Goal: Transaction & Acquisition: Download file/media

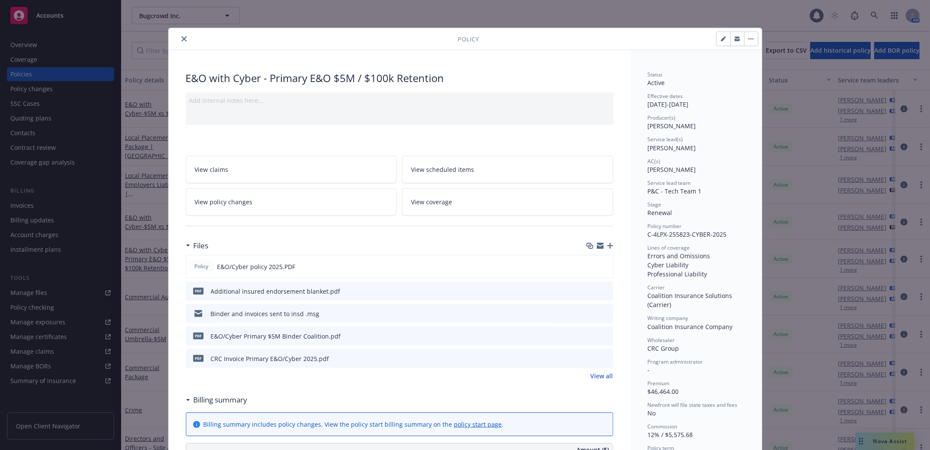
scroll to position [26, 0]
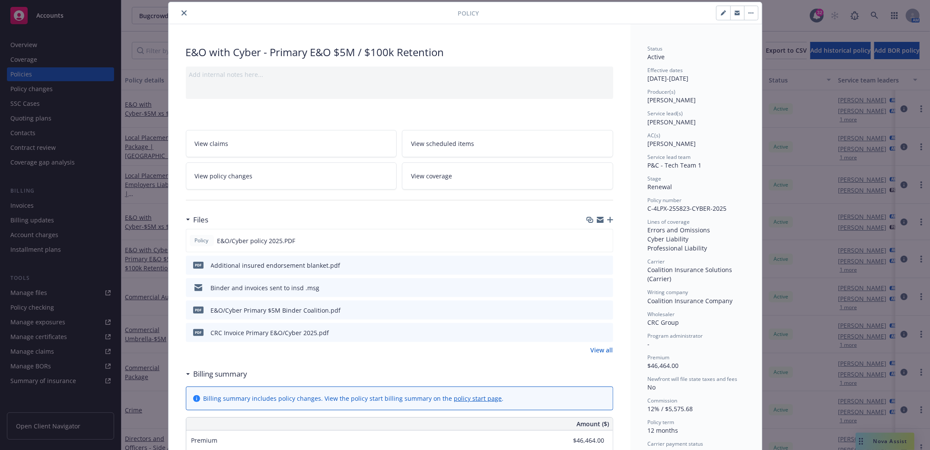
click at [182, 13] on icon "close" at bounding box center [184, 12] width 5 height 5
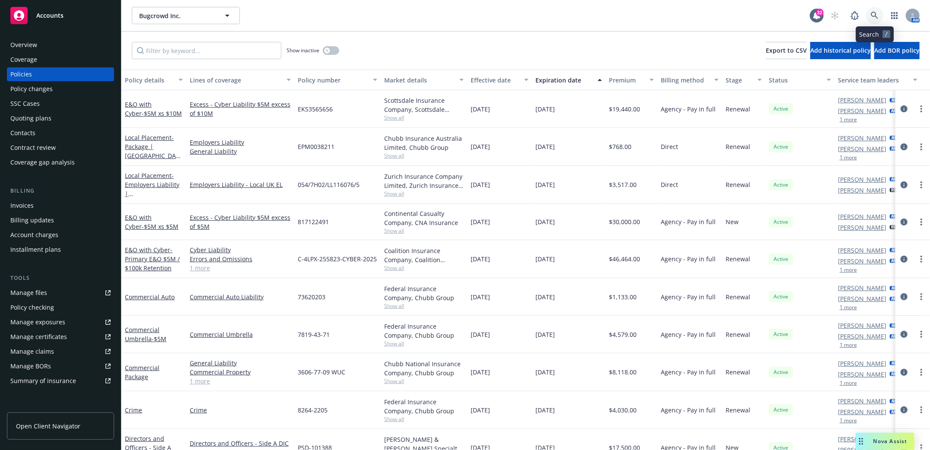
click at [874, 11] on link at bounding box center [874, 15] width 17 height 17
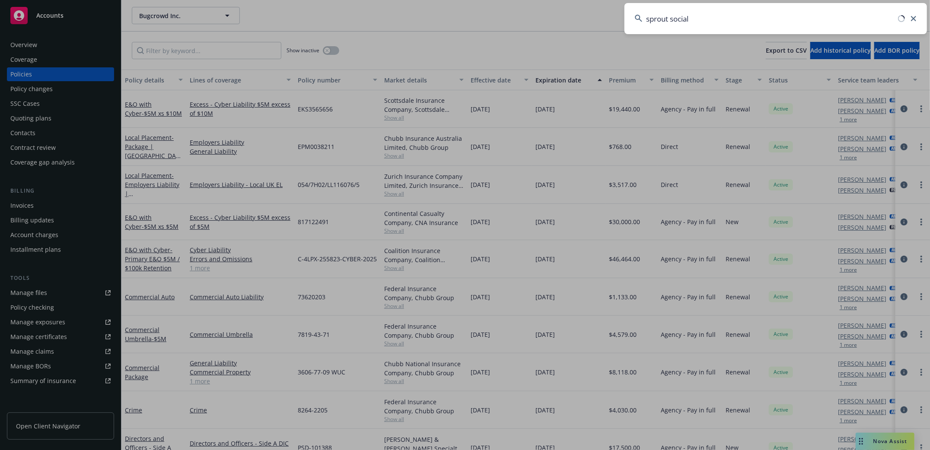
type input "sprout social"
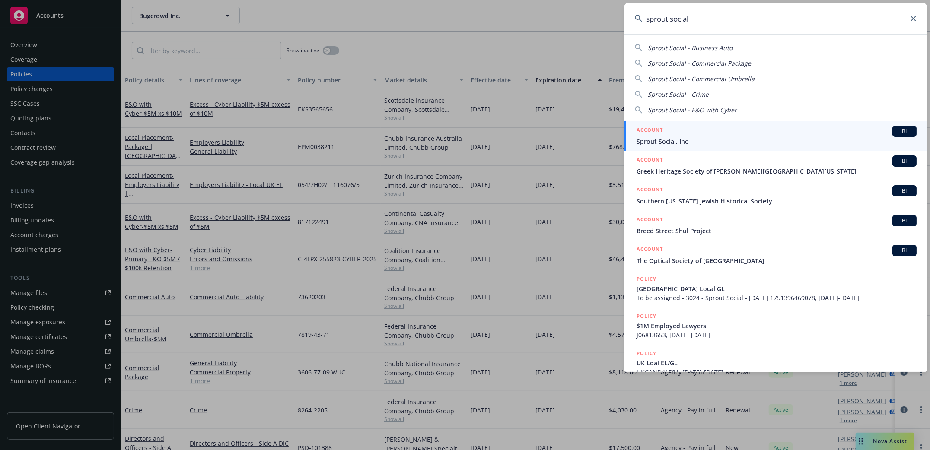
click at [665, 141] on span "Sprout Social, Inc" at bounding box center [777, 141] width 280 height 9
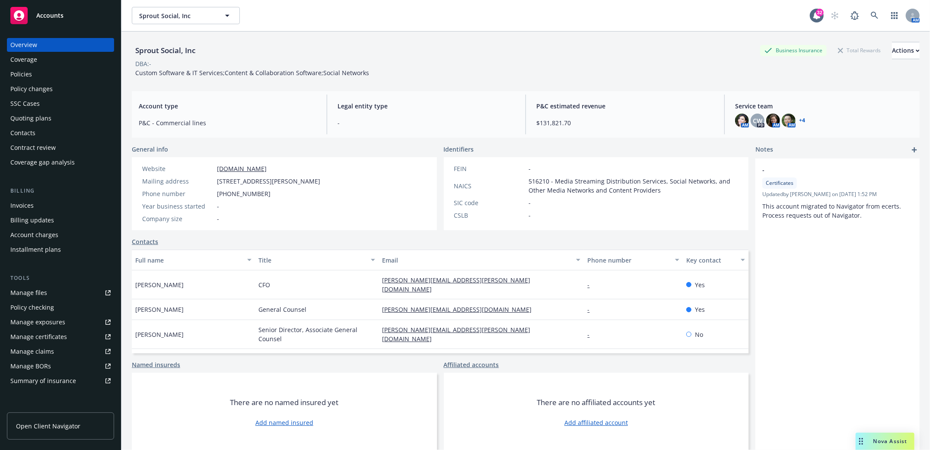
click at [22, 73] on div "Policies" at bounding box center [21, 74] width 22 height 14
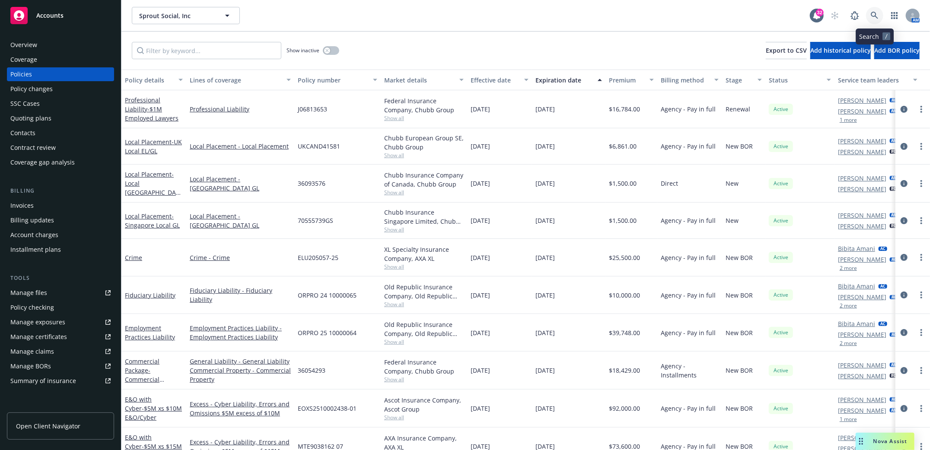
click at [878, 17] on icon at bounding box center [875, 16] width 8 height 8
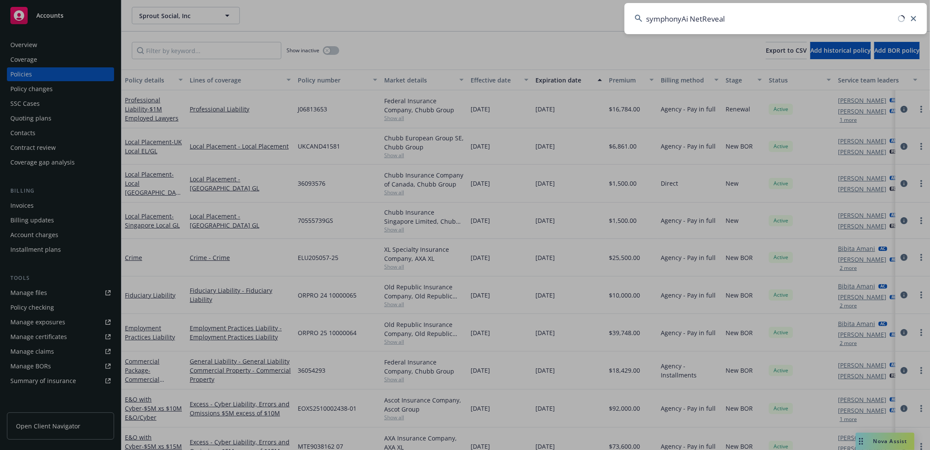
type input "symphonyAi NetReveal"
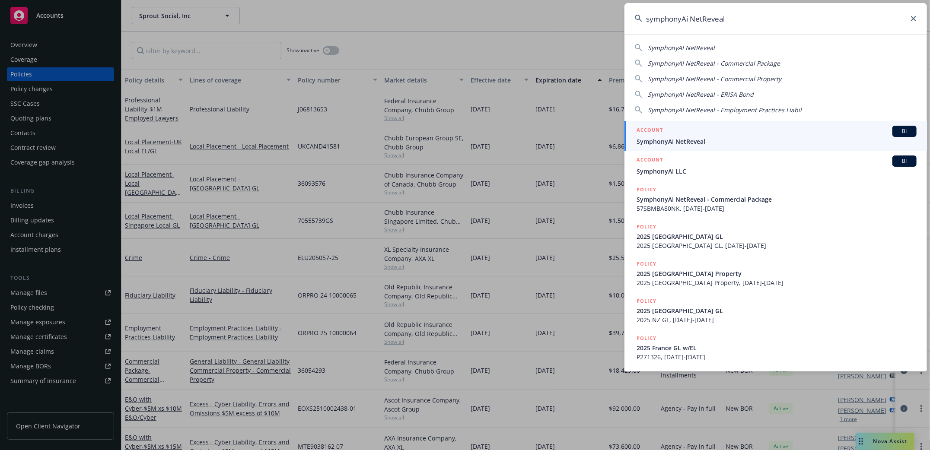
click at [670, 141] on span "SymphonyAI NetReveal" at bounding box center [777, 141] width 280 height 9
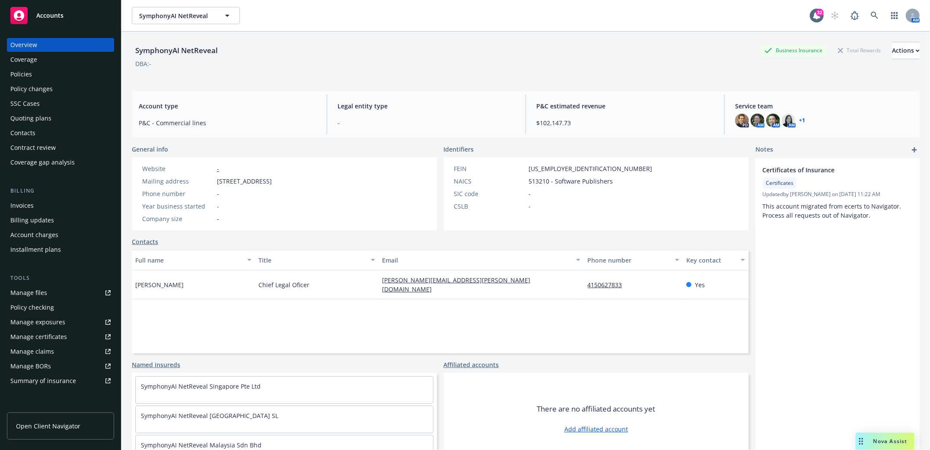
click at [16, 70] on div "Policies" at bounding box center [21, 74] width 22 height 14
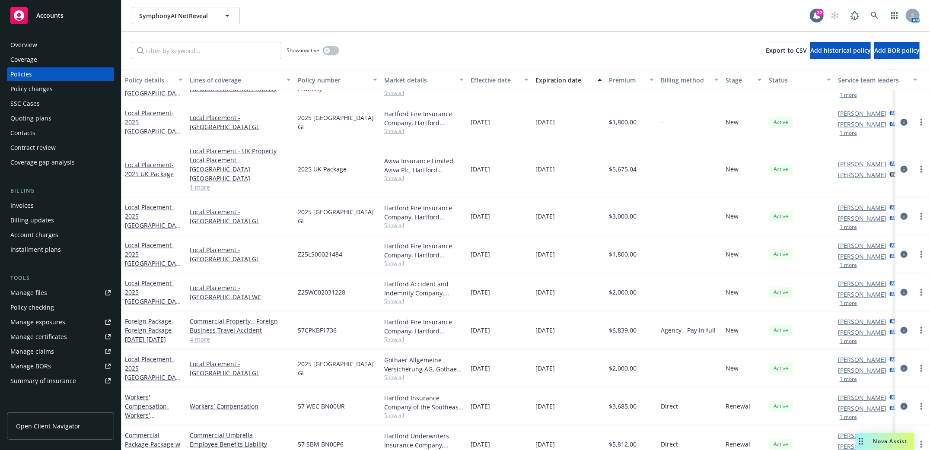
scroll to position [445, 0]
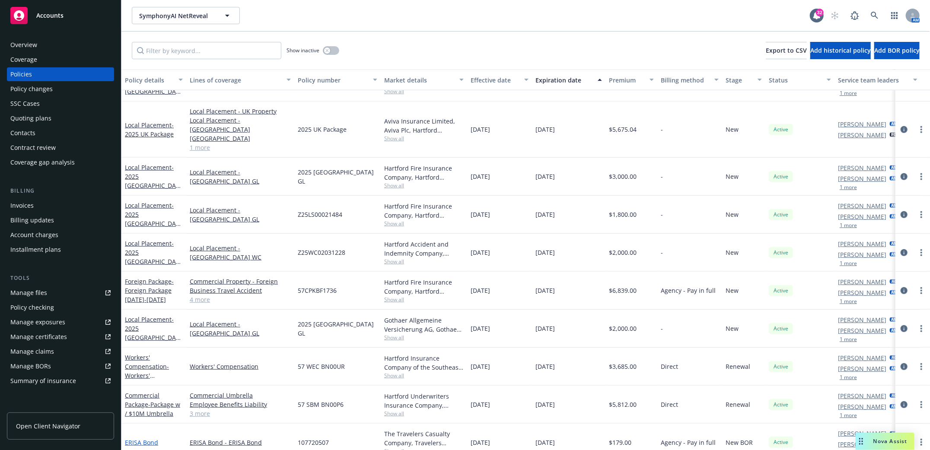
click at [131, 439] on link "ERISA Bond" at bounding box center [141, 443] width 33 height 8
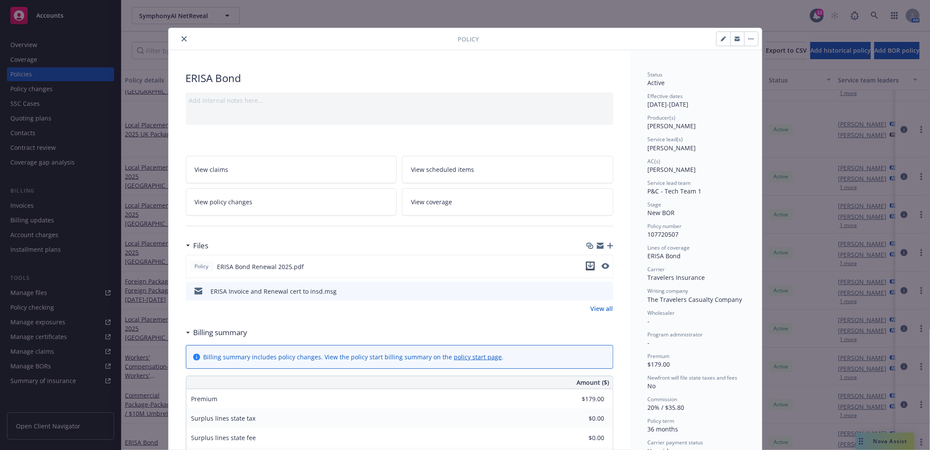
click at [587, 269] on icon "download file" at bounding box center [590, 269] width 7 height 2
click at [587, 294] on icon "download file" at bounding box center [590, 290] width 7 height 7
click at [182, 37] on icon "close" at bounding box center [184, 38] width 5 height 5
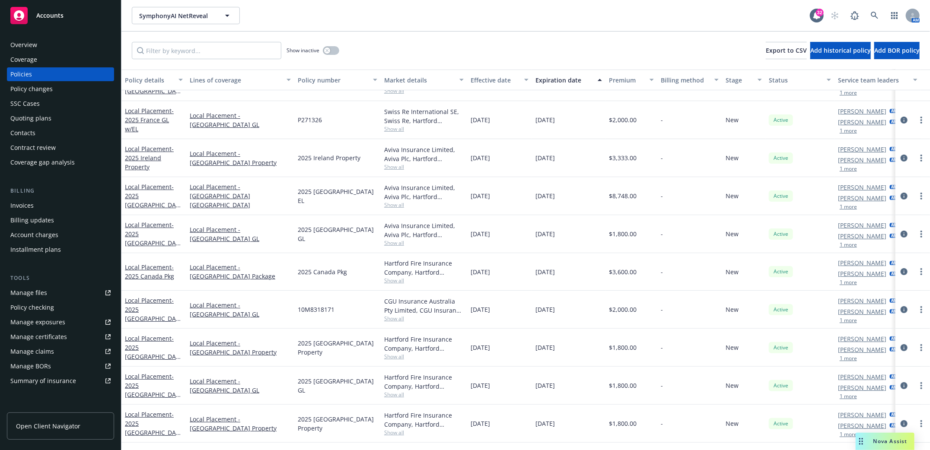
scroll to position [99, 0]
click at [871, 9] on link at bounding box center [874, 15] width 17 height 17
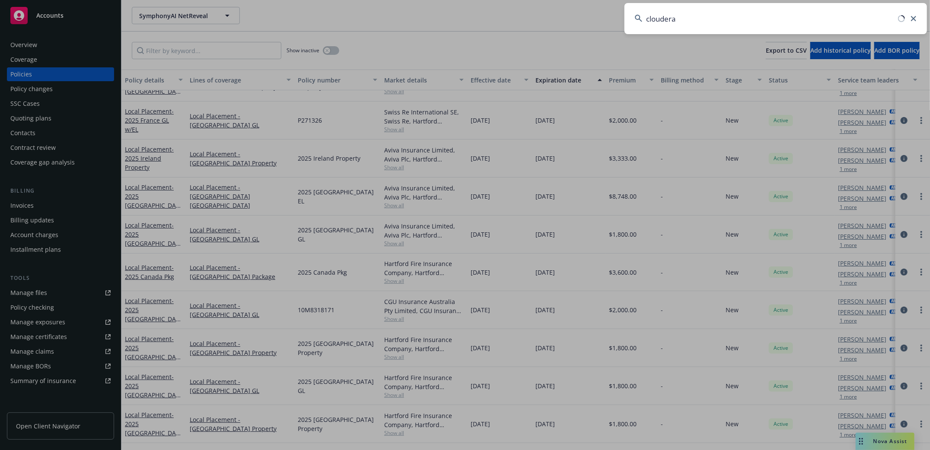
type input "cloudera"
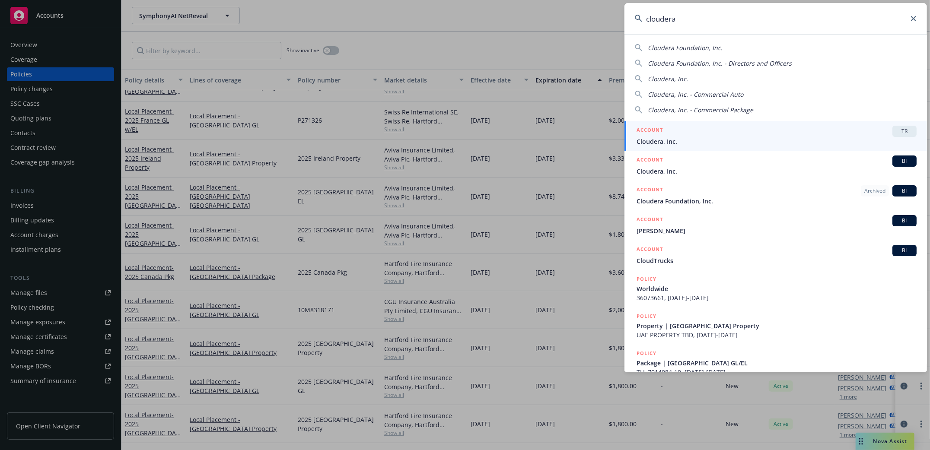
click at [660, 141] on span "Cloudera, Inc." at bounding box center [777, 141] width 280 height 9
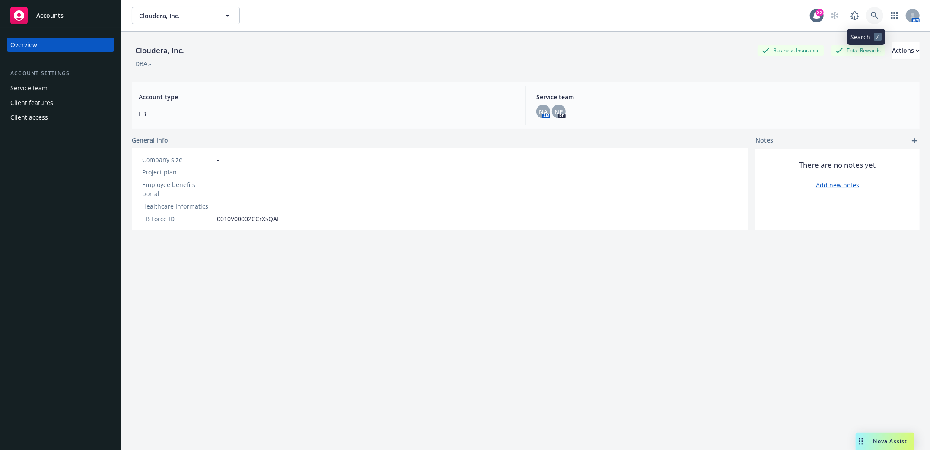
click at [871, 13] on icon at bounding box center [874, 15] width 7 height 7
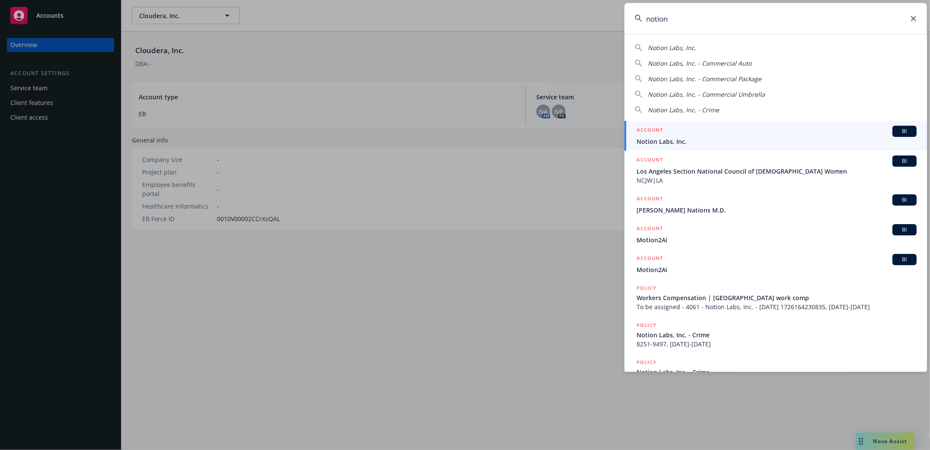
type input "notion"
click at [668, 140] on span "Notion Labs, Inc." at bounding box center [777, 141] width 280 height 9
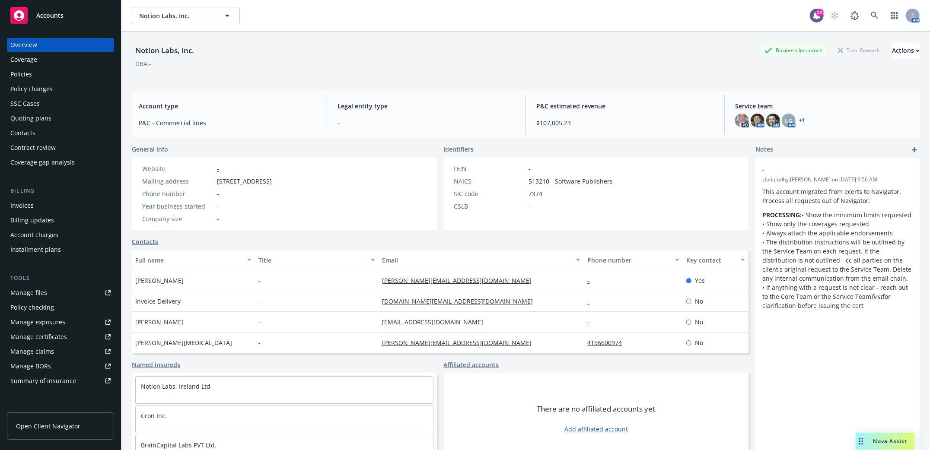
click at [22, 73] on div "Policies" at bounding box center [21, 74] width 22 height 14
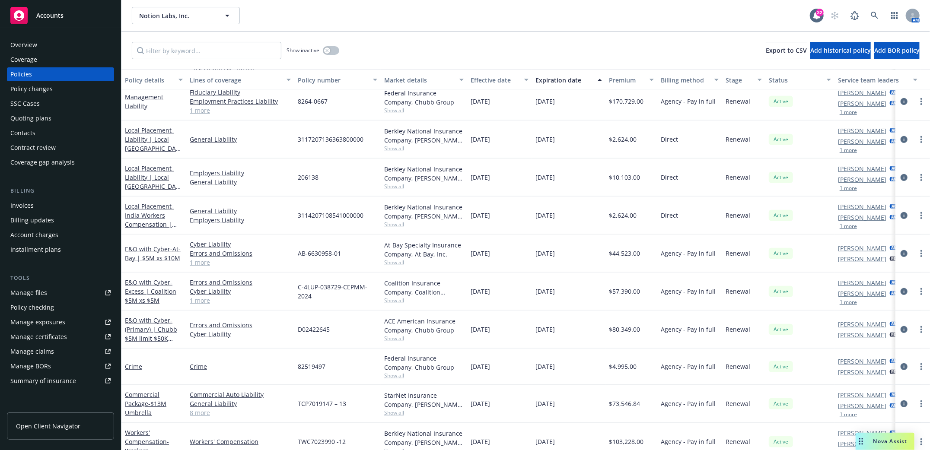
scroll to position [308, 0]
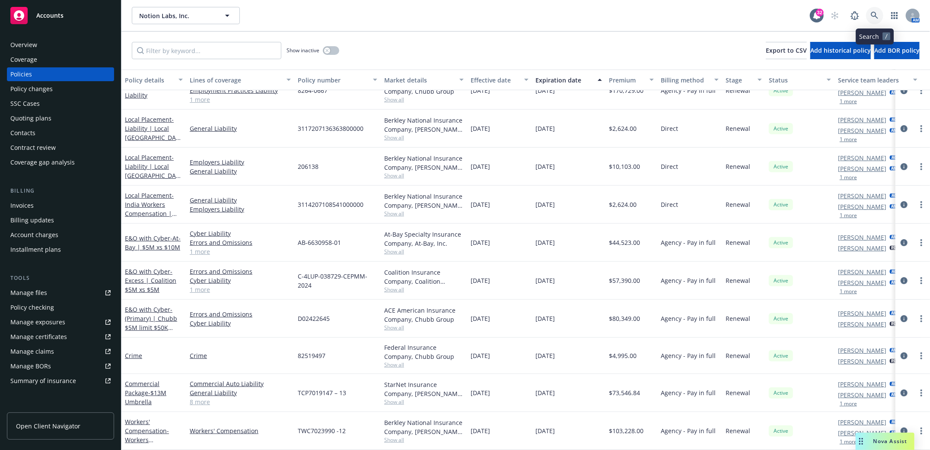
click at [877, 13] on icon at bounding box center [875, 16] width 8 height 8
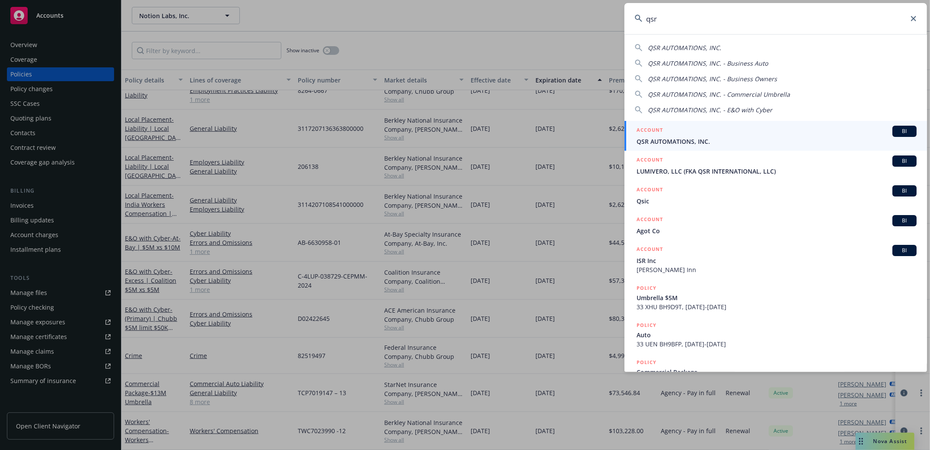
type input "qsr"
click at [670, 137] on span "QSR AUTOMATIONS, INC." at bounding box center [777, 141] width 280 height 9
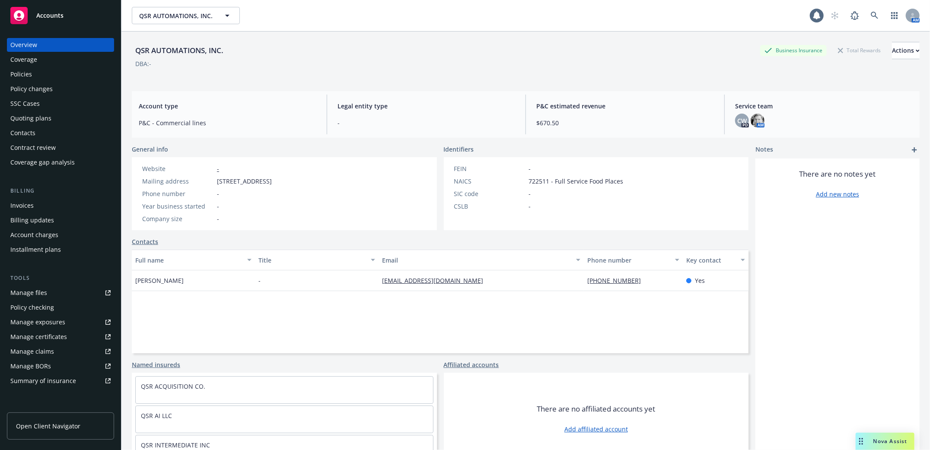
click at [20, 70] on div "Policies" at bounding box center [21, 74] width 22 height 14
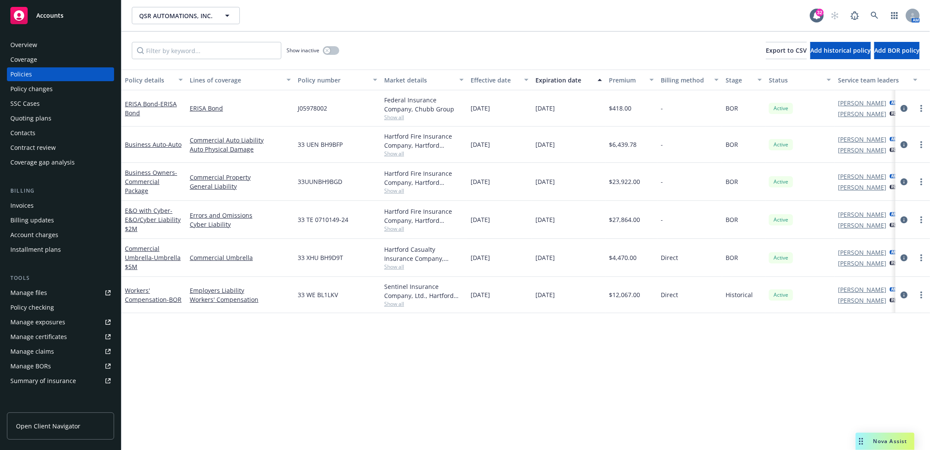
click at [23, 87] on div "Policy changes" at bounding box center [31, 89] width 42 height 14
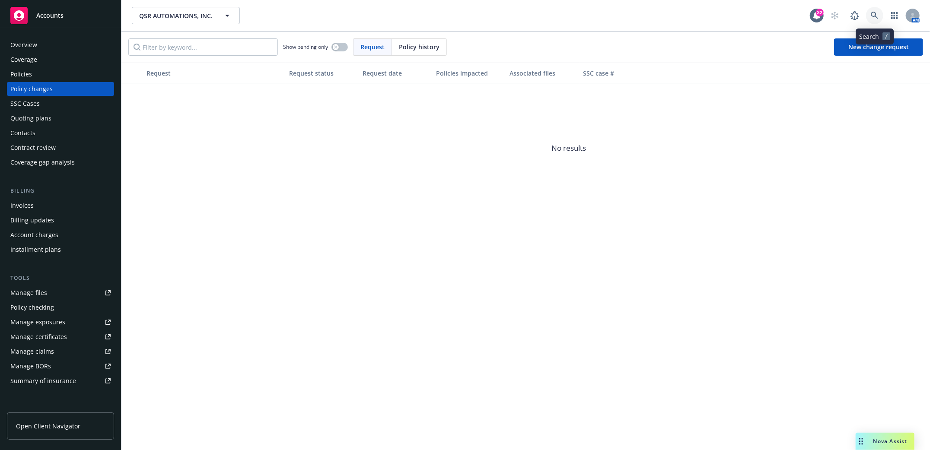
click at [871, 13] on icon at bounding box center [875, 16] width 8 height 8
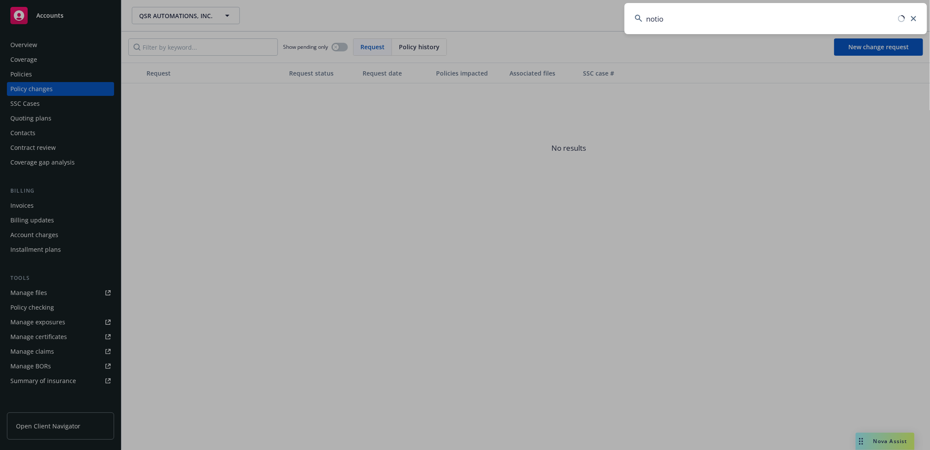
type input "notion"
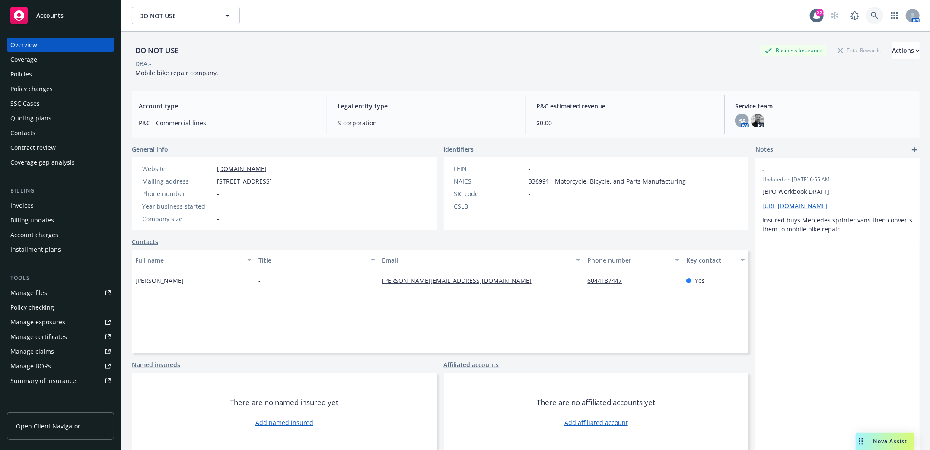
click at [871, 12] on icon at bounding box center [875, 16] width 8 height 8
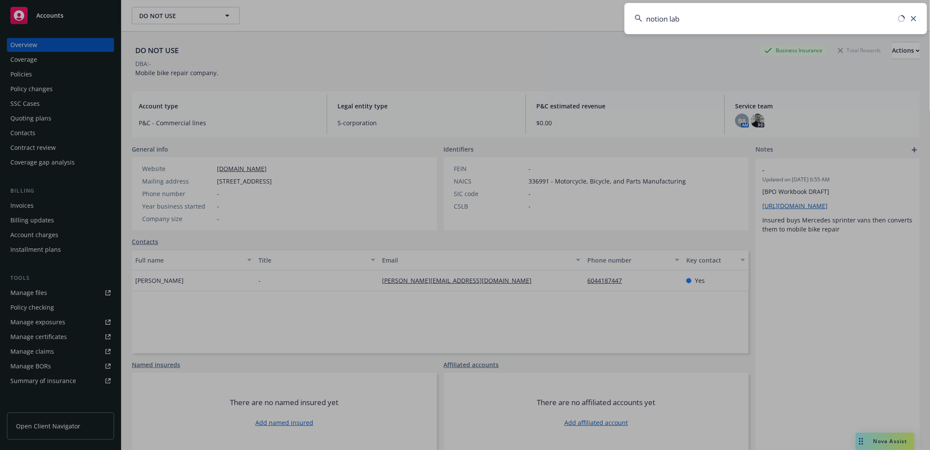
type input "notion labs"
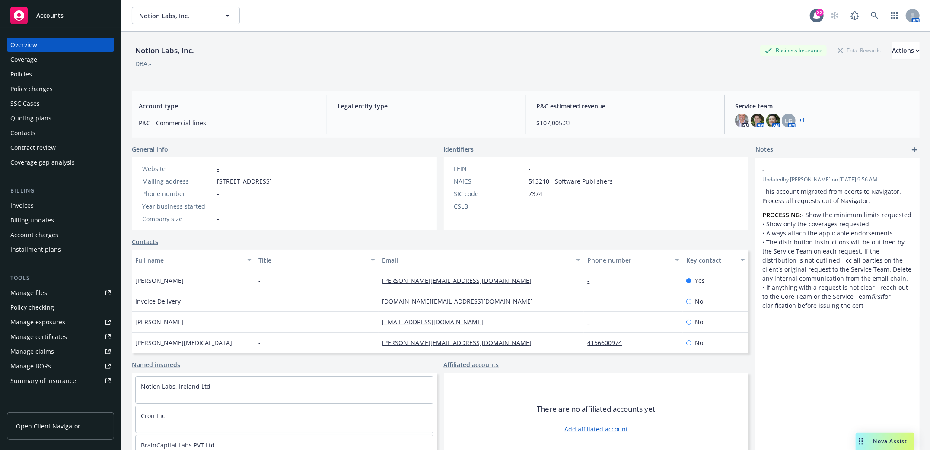
click at [15, 71] on div "Policies" at bounding box center [21, 74] width 22 height 14
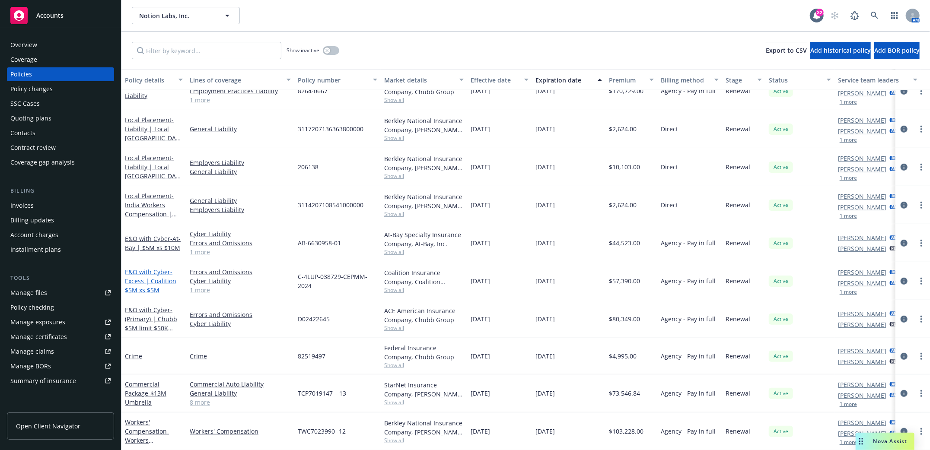
scroll to position [308, 0]
click at [150, 423] on link "Workers' Compensation - Workers Compensation [DATE]-[DATE]" at bounding box center [147, 440] width 44 height 45
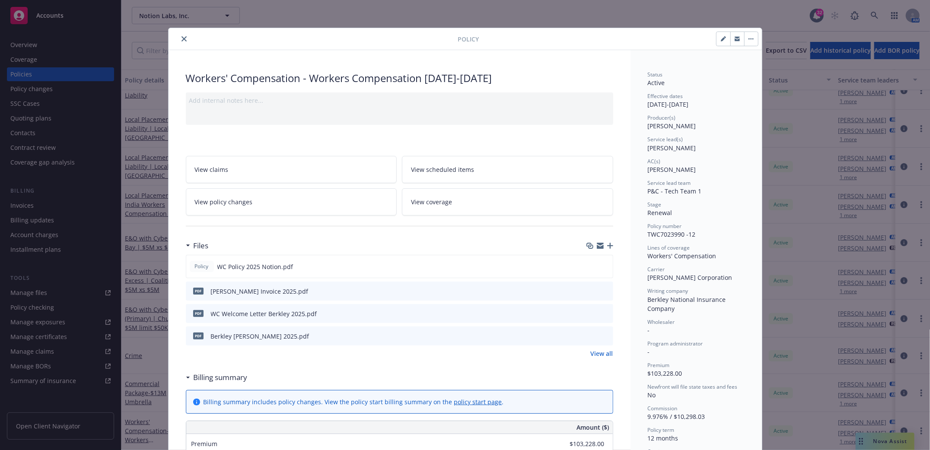
click at [182, 39] on icon "close" at bounding box center [184, 38] width 5 height 5
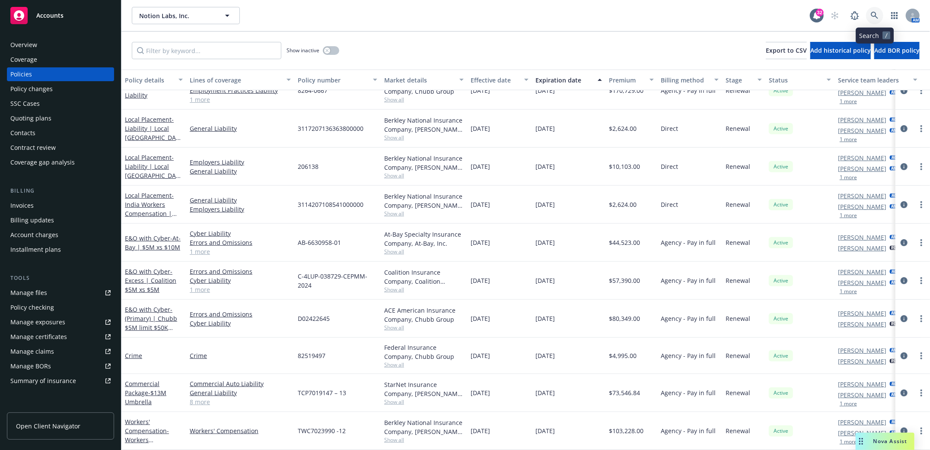
click at [873, 15] on icon at bounding box center [875, 16] width 8 height 8
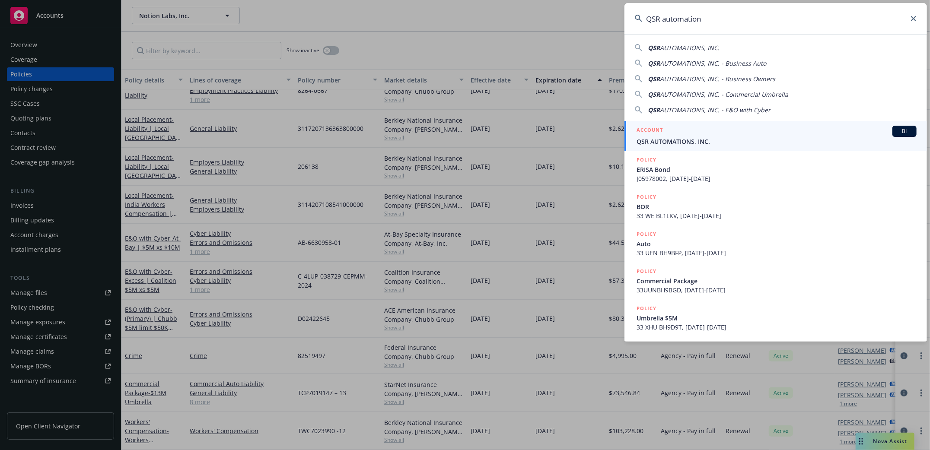
type input "QSR automation"
click at [658, 142] on span "QSR AUTOMATIONS, INC." at bounding box center [777, 141] width 280 height 9
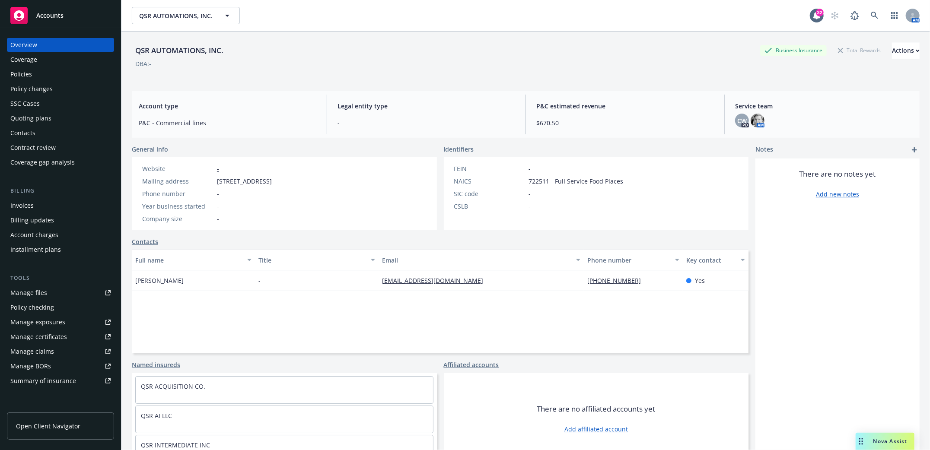
click at [33, 75] on div "Policies" at bounding box center [60, 74] width 100 height 14
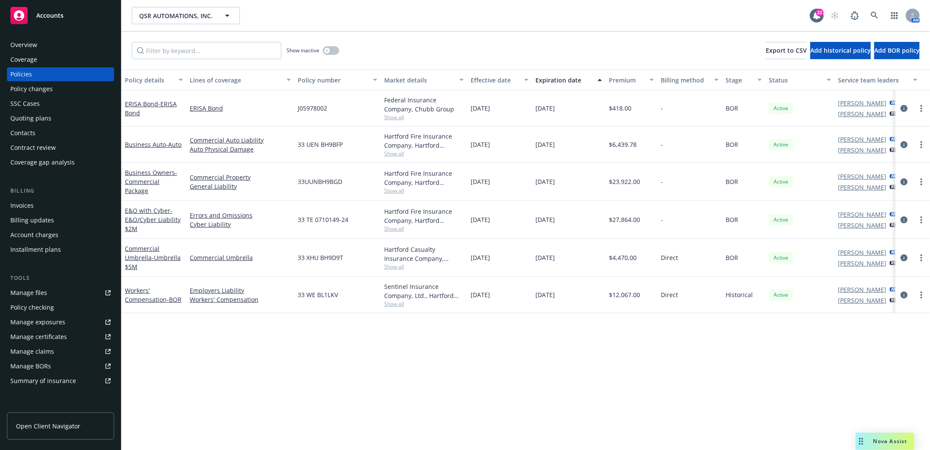
click at [330, 391] on div "Policy details Lines of coverage Policy number Market details Effective date Ex…" at bounding box center [525, 260] width 809 height 381
click at [873, 17] on icon at bounding box center [875, 16] width 8 height 8
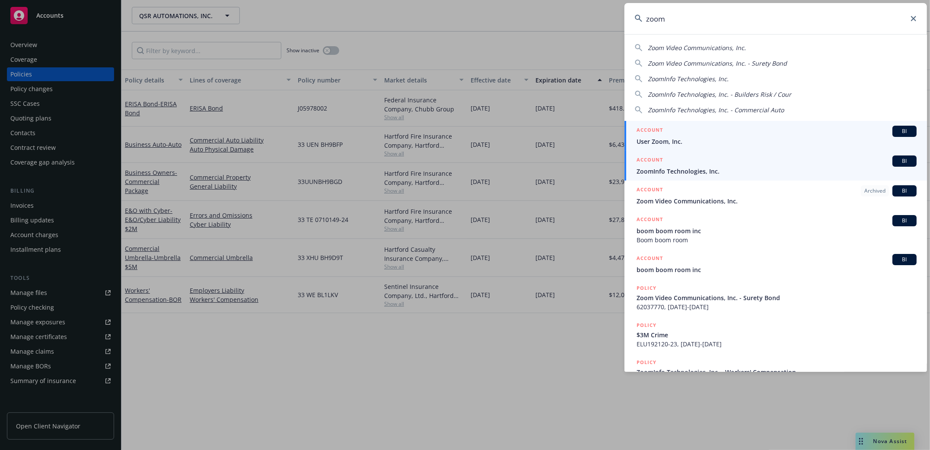
type input "zoom"
click at [657, 168] on span "ZoomInfo Technologies, Inc." at bounding box center [777, 171] width 280 height 9
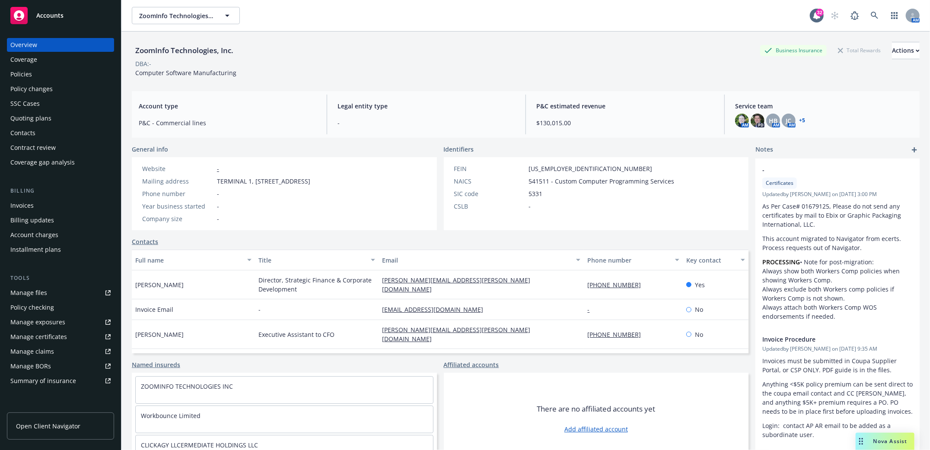
click at [556, 59] on div "DBA: -" at bounding box center [526, 63] width 788 height 9
